Goal: Information Seeking & Learning: Learn about a topic

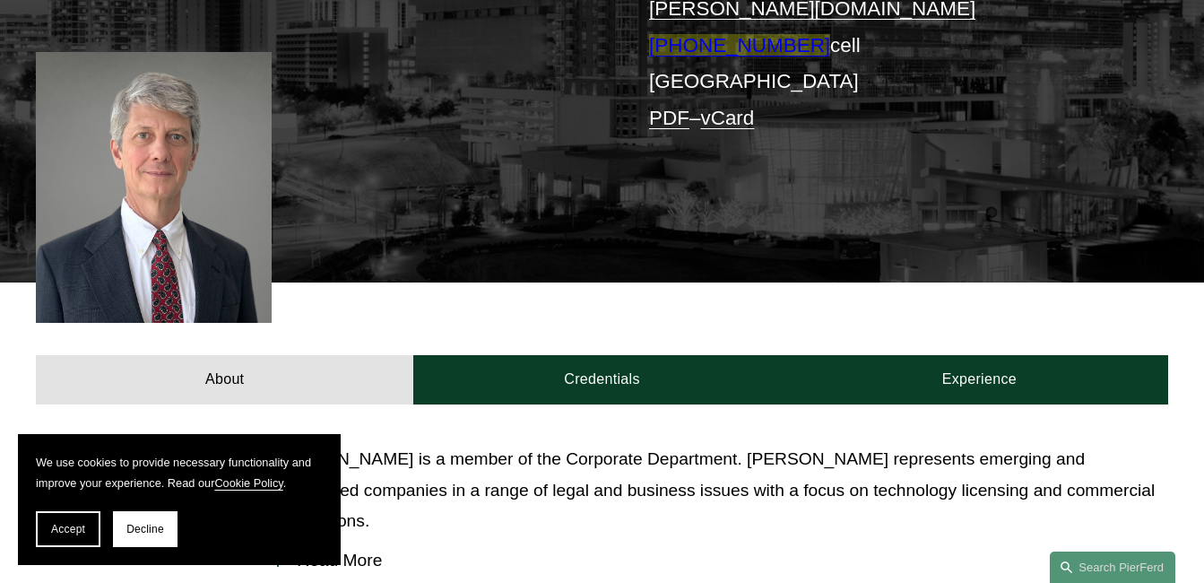
scroll to position [628, 0]
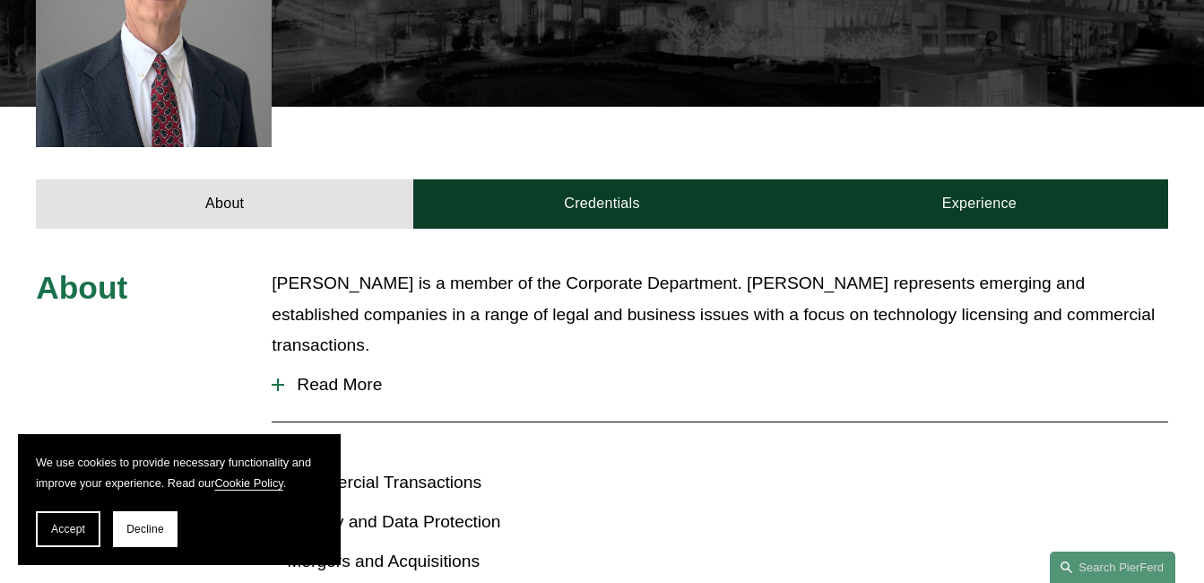
click at [308, 375] on span "Read More" at bounding box center [725, 385] width 883 height 20
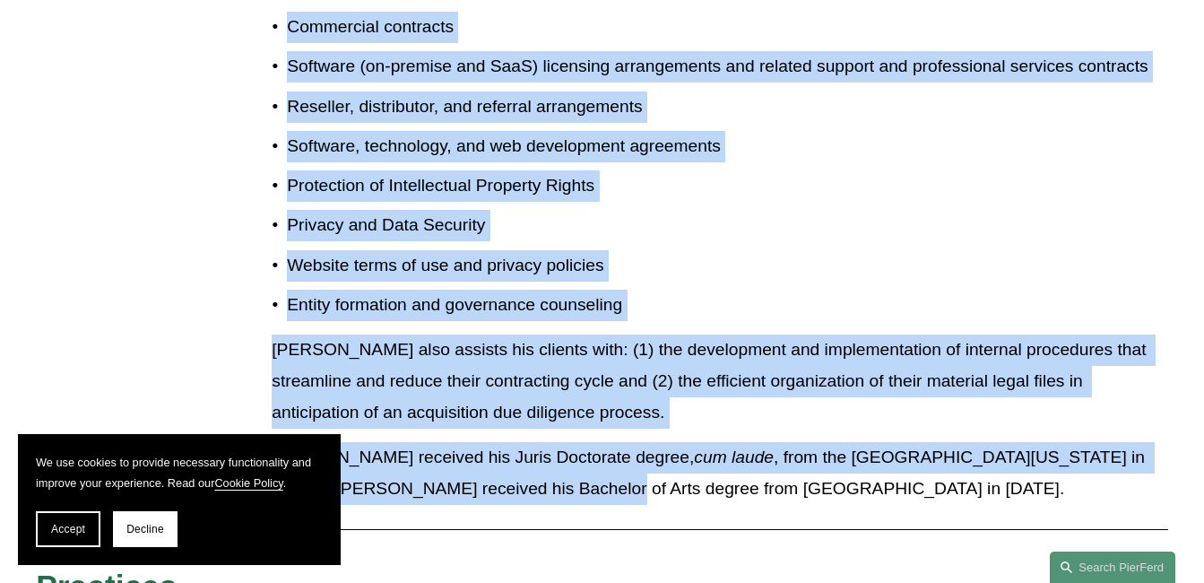
scroll to position [1345, 0]
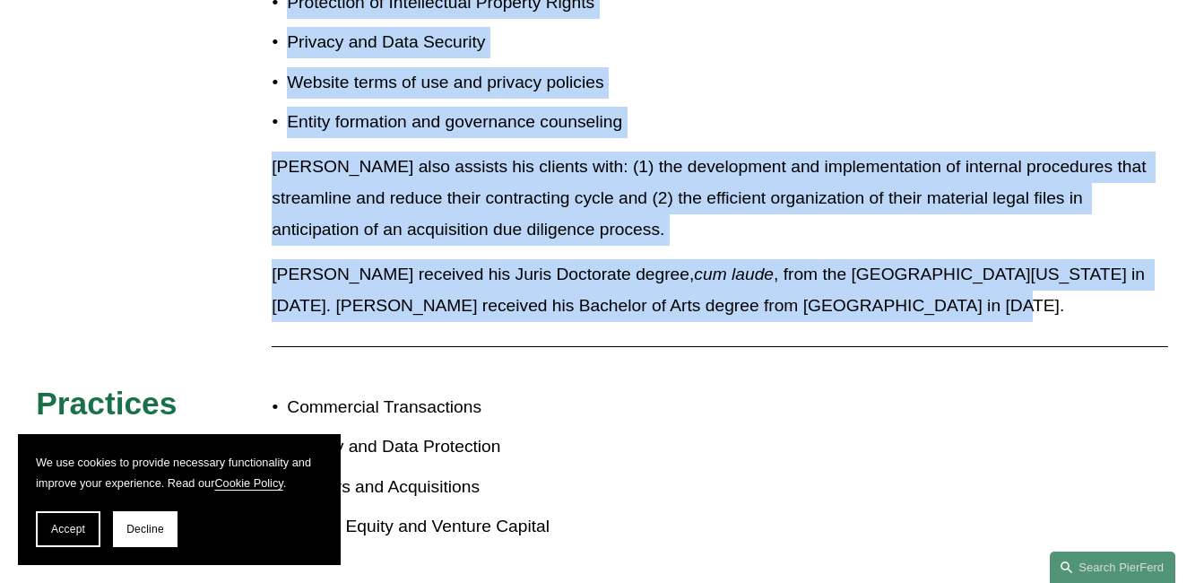
drag, startPoint x: 268, startPoint y: 198, endPoint x: 937, endPoint y: 201, distance: 668.9
click at [937, 201] on div "About Newton Quantz is a member of the Corporate Department. Newton represents …" at bounding box center [602, 52] width 1204 height 1003
copy div "Newton Quantz is a member of the Corporate Department. Newton represents emergi…"
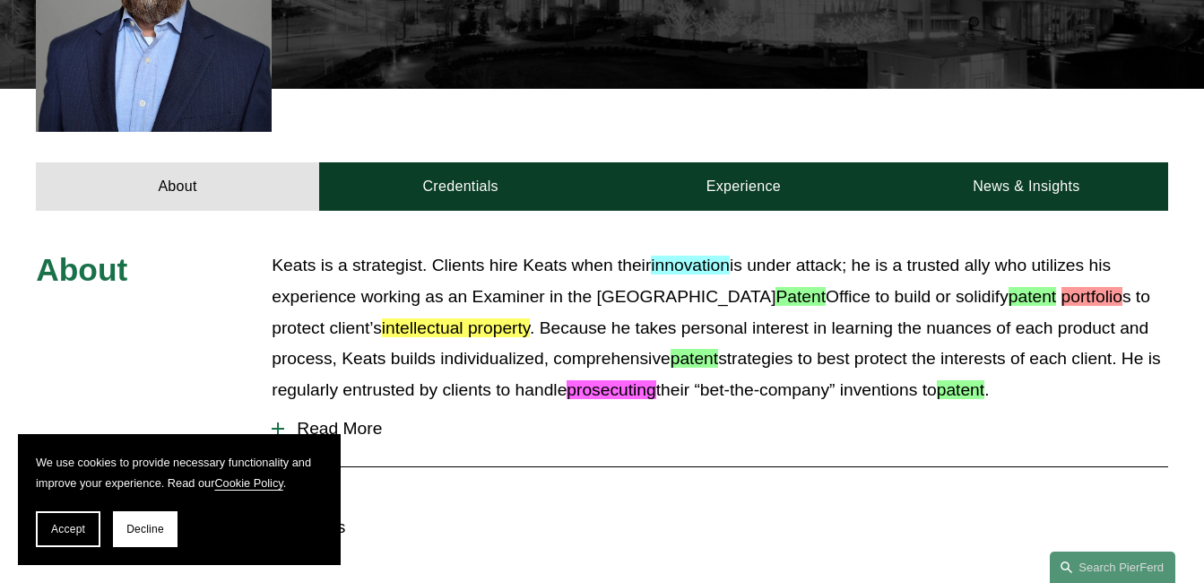
scroll to position [717, 0]
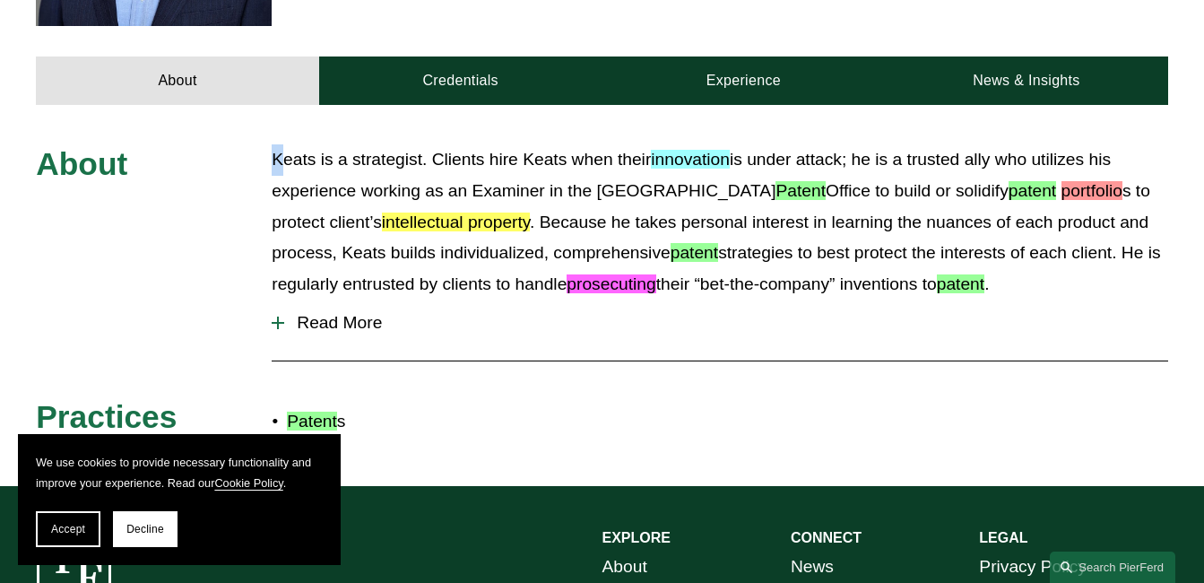
drag, startPoint x: 275, startPoint y: 111, endPoint x: 286, endPoint y: 126, distance: 17.9
click at [286, 126] on div "About Keats is a strategist. Clients hire [PERSON_NAME] when their innovation i…" at bounding box center [602, 295] width 1204 height 381
drag, startPoint x: 286, startPoint y: 126, endPoint x: 296, endPoint y: 289, distance: 163.5
click at [298, 313] on span "Read More" at bounding box center [725, 323] width 883 height 20
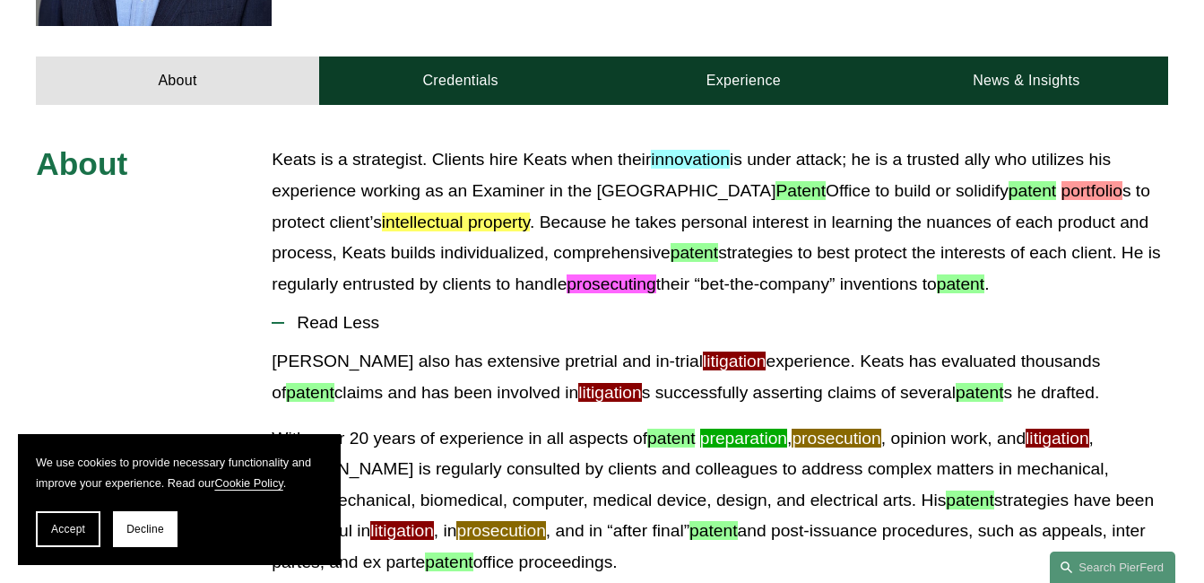
click at [382, 213] on font "intellectual property" at bounding box center [456, 222] width 148 height 19
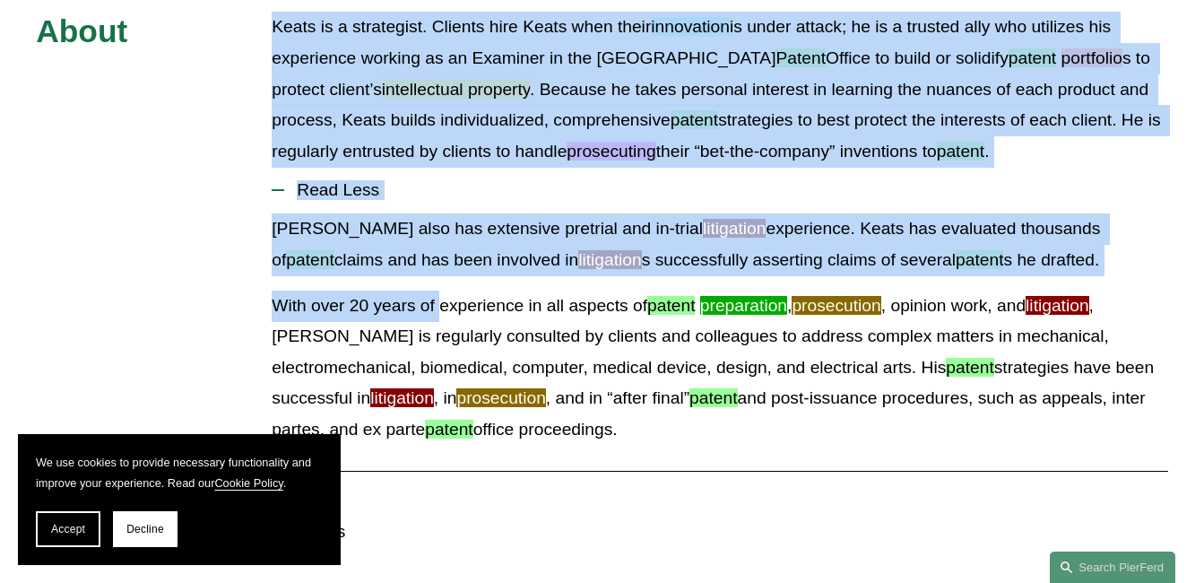
scroll to position [897, 0]
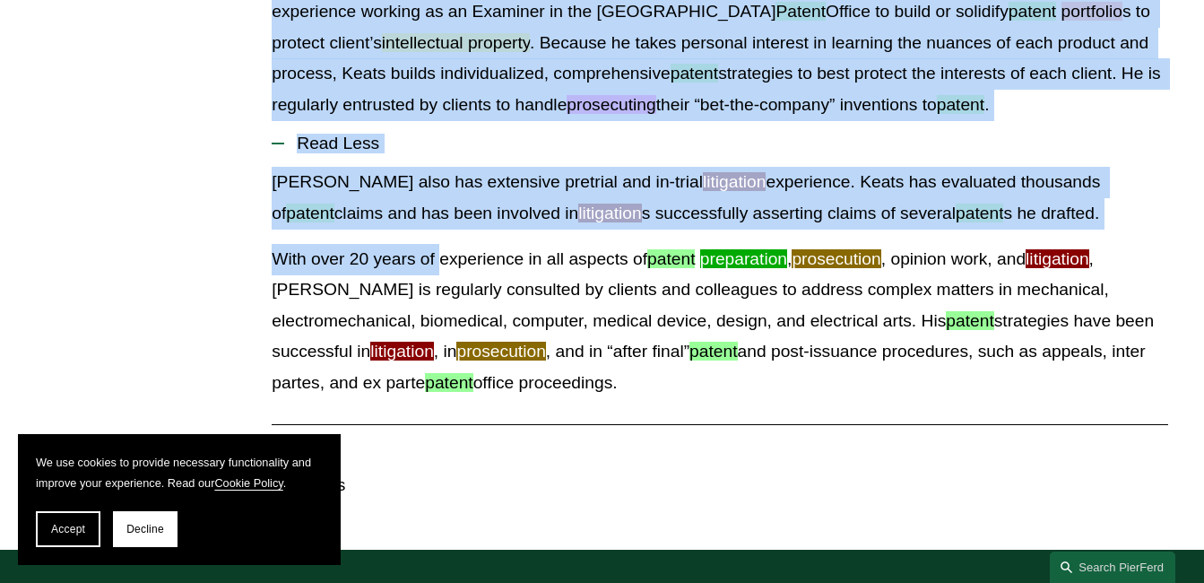
drag, startPoint x: 349, startPoint y: 189, endPoint x: 575, endPoint y: 347, distance: 275.6
click at [575, 347] on div "About Keats is a strategist. Clients hire [PERSON_NAME] when their innovation i…" at bounding box center [602, 237] width 1204 height 544
copy div "Lorem ip d sitametcon. Adipisc elit Seddo eius tempo incididunt ut labor etdolo…"
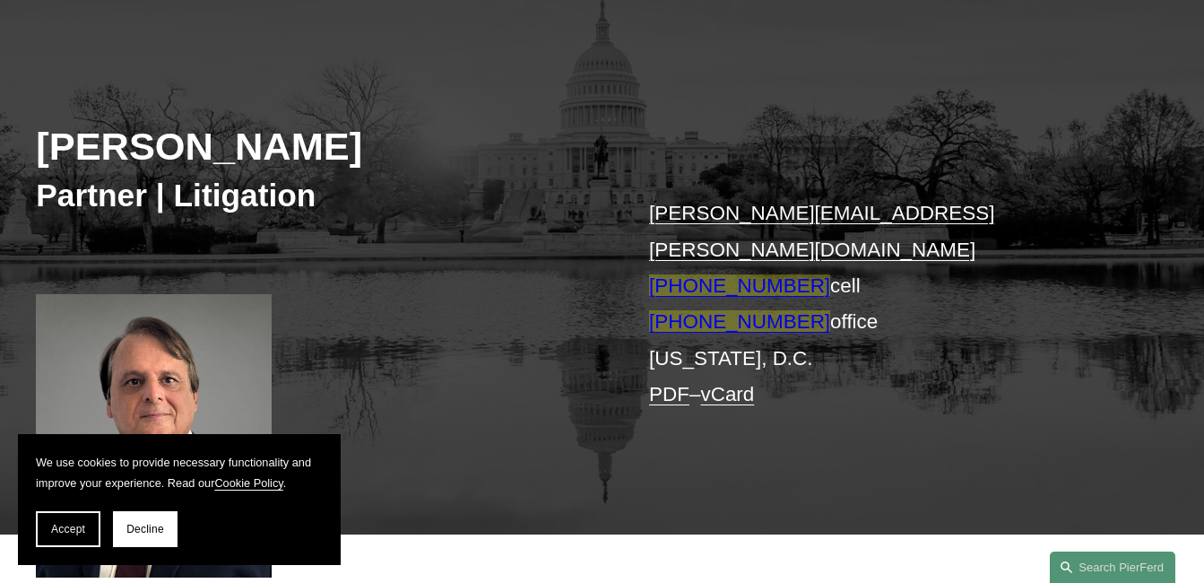
scroll to position [179, 0]
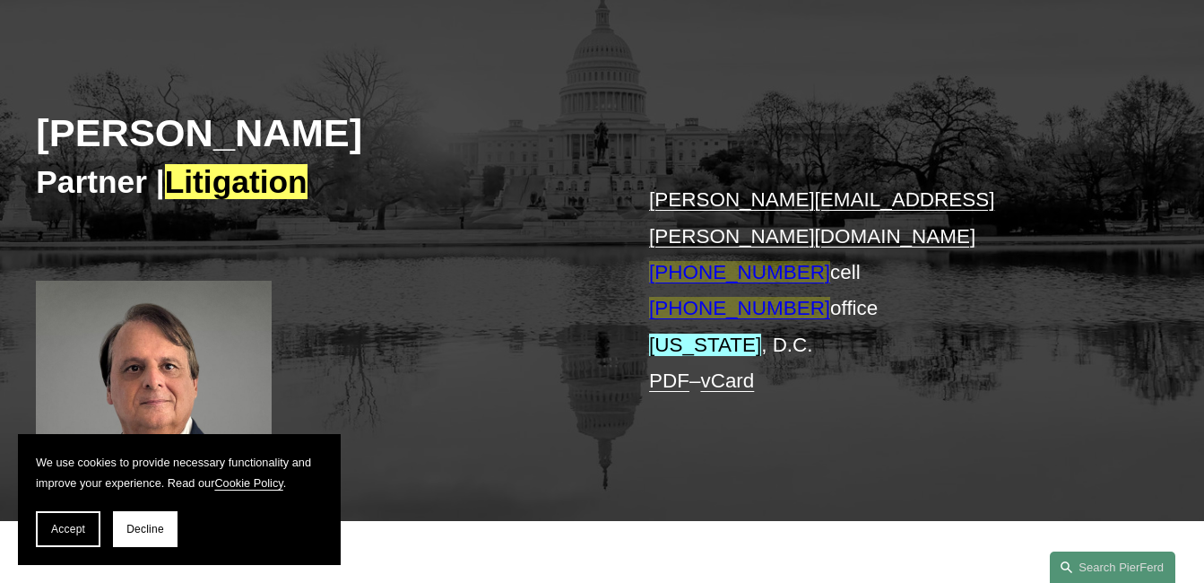
click at [76, 516] on button "Accept" at bounding box center [68, 529] width 65 height 36
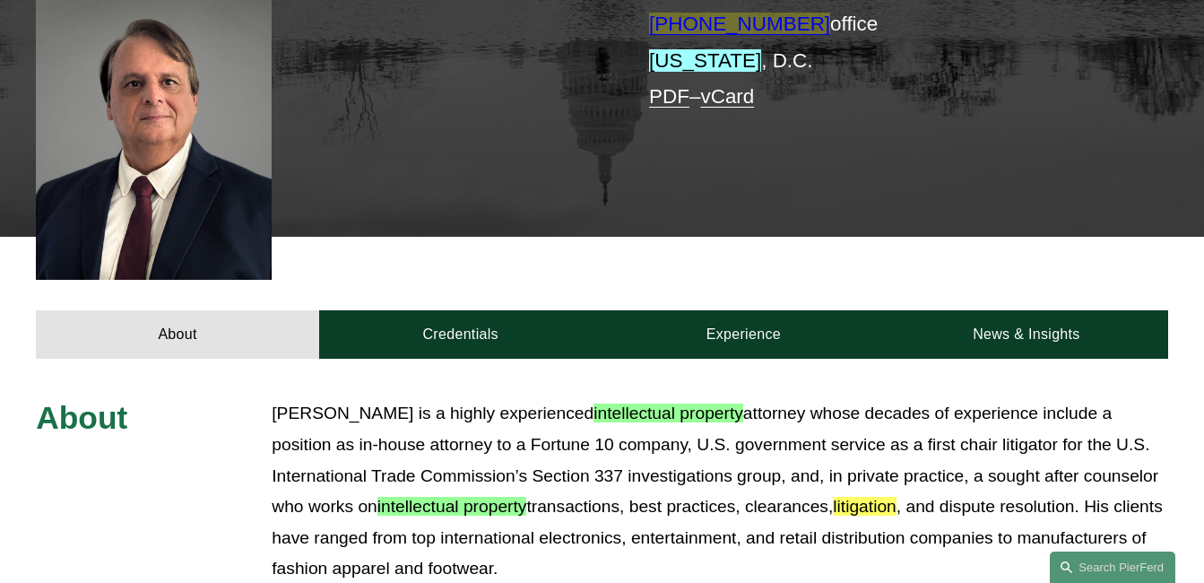
scroll to position [628, 0]
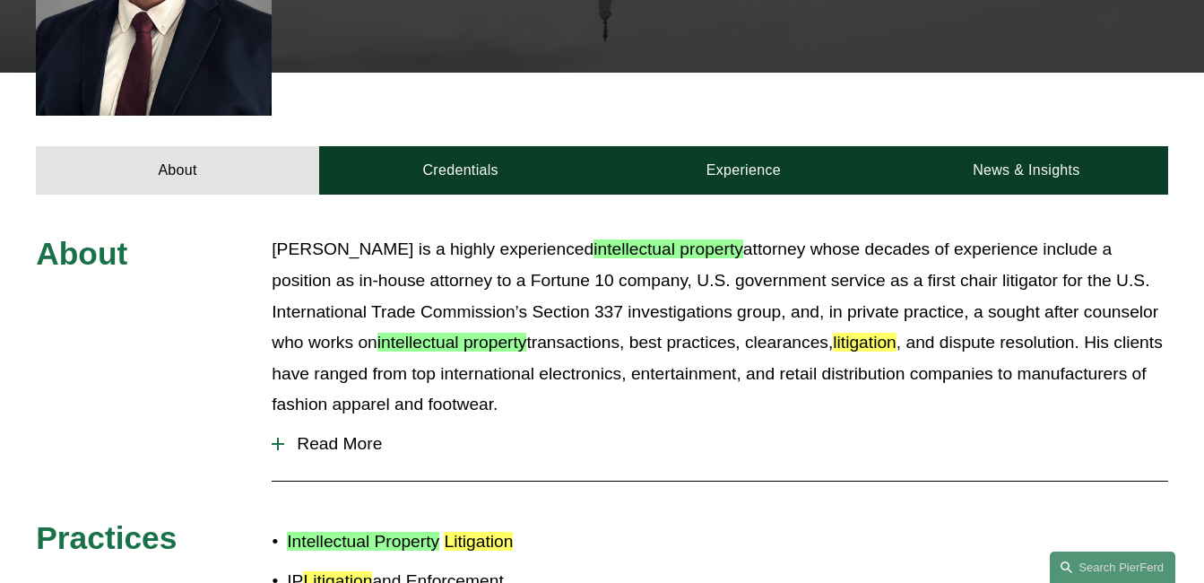
click at [324, 434] on span "Read More" at bounding box center [725, 444] width 883 height 20
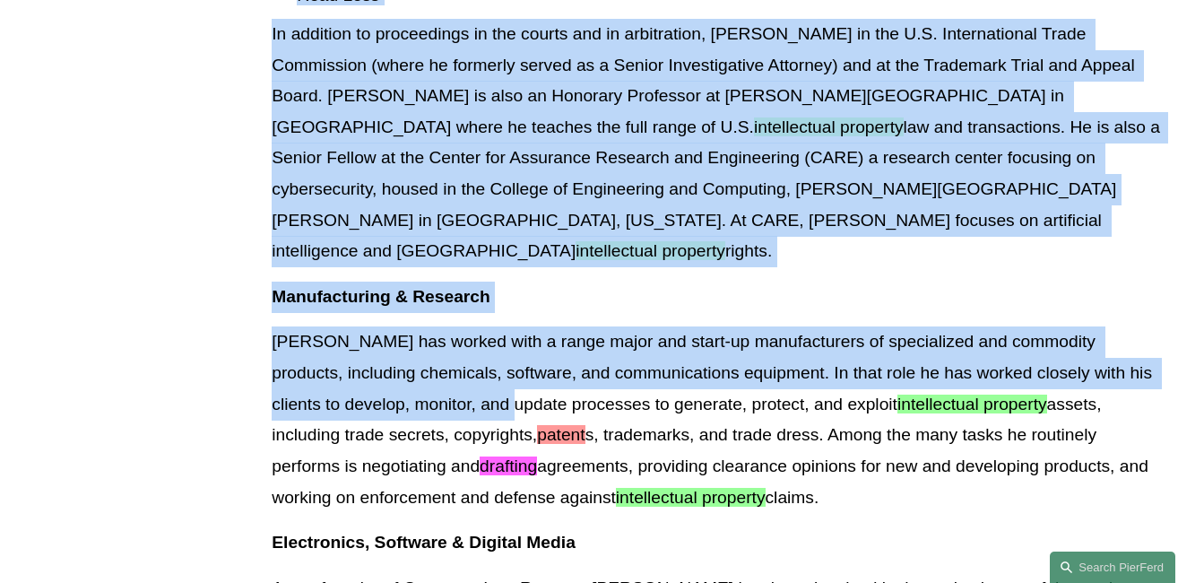
scroll to position [1166, 0]
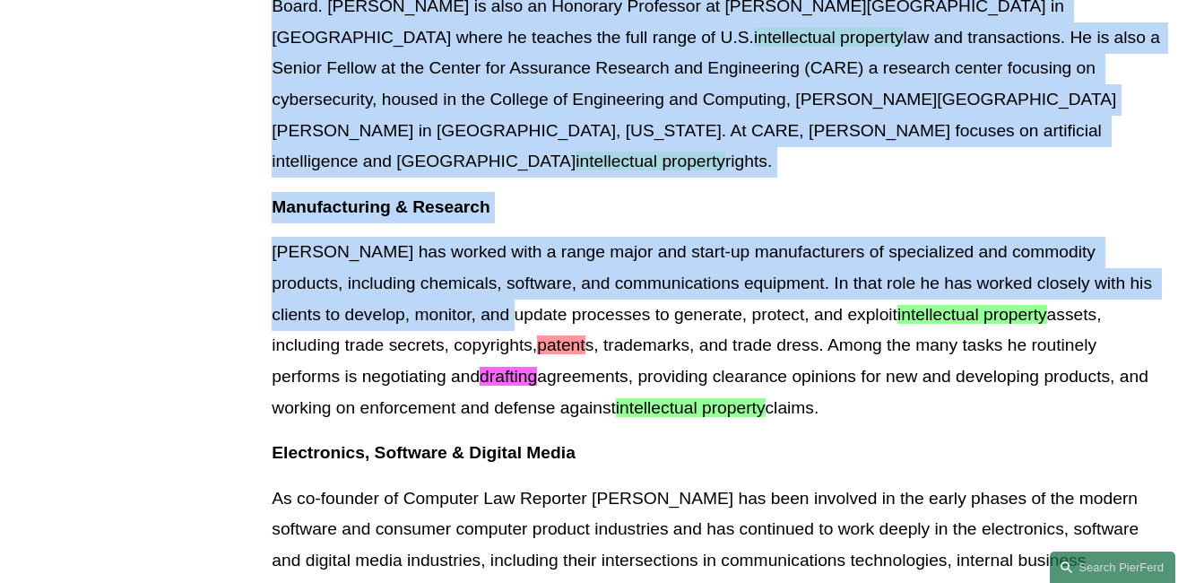
drag, startPoint x: 274, startPoint y: 199, endPoint x: 644, endPoint y: 337, distance: 394.4
copy div "Gary Rinkerman is a highly experienced intellectual property attorney whose dec…"
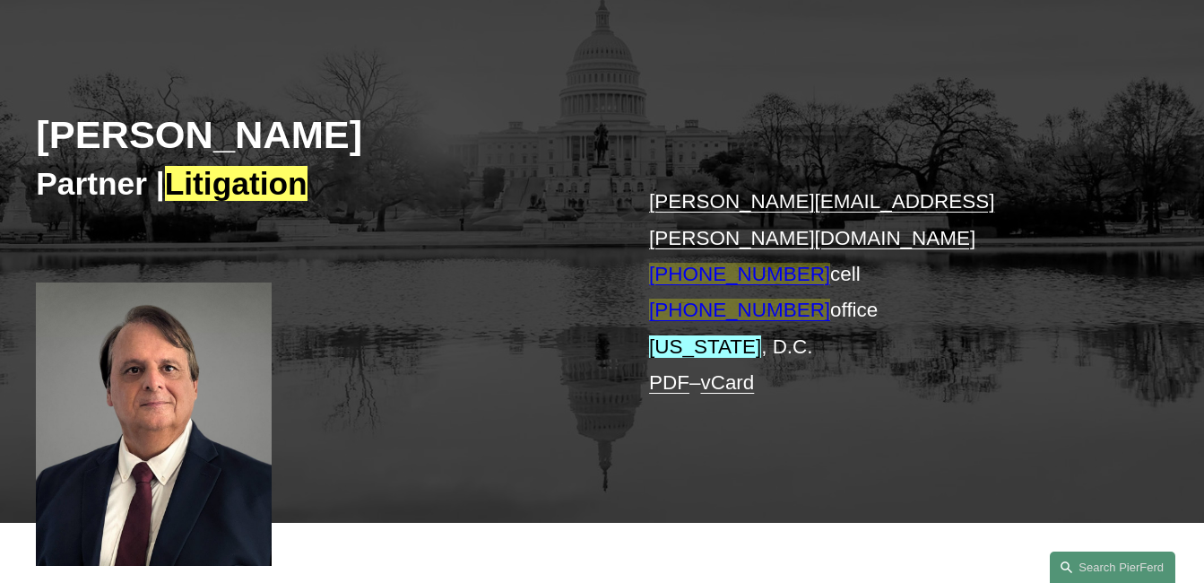
scroll to position [179, 0]
